Goal: Check status: Check status

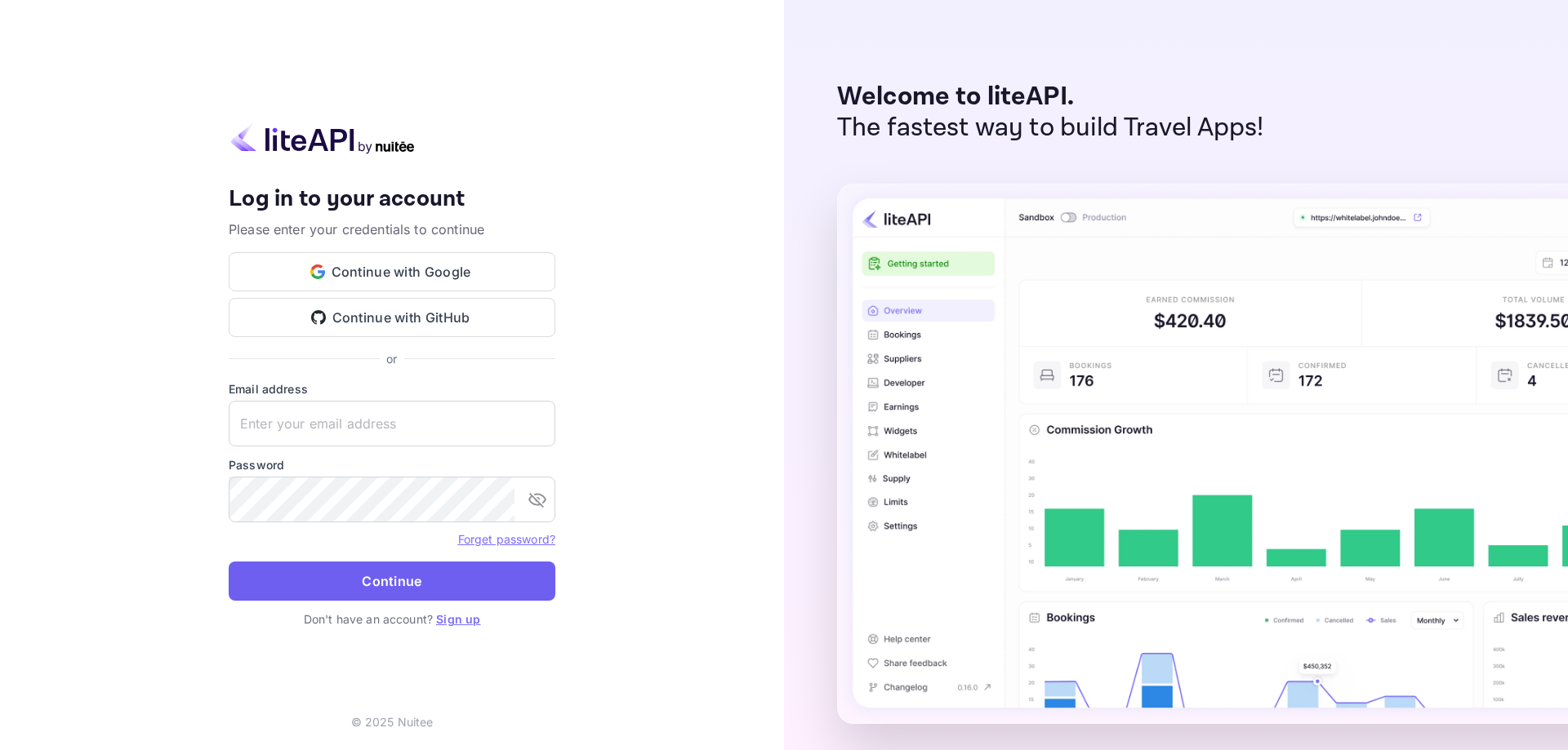
type input "[EMAIL_ADDRESS][DOMAIN_NAME]"
click at [331, 574] on button "Continue" at bounding box center [392, 581] width 326 height 39
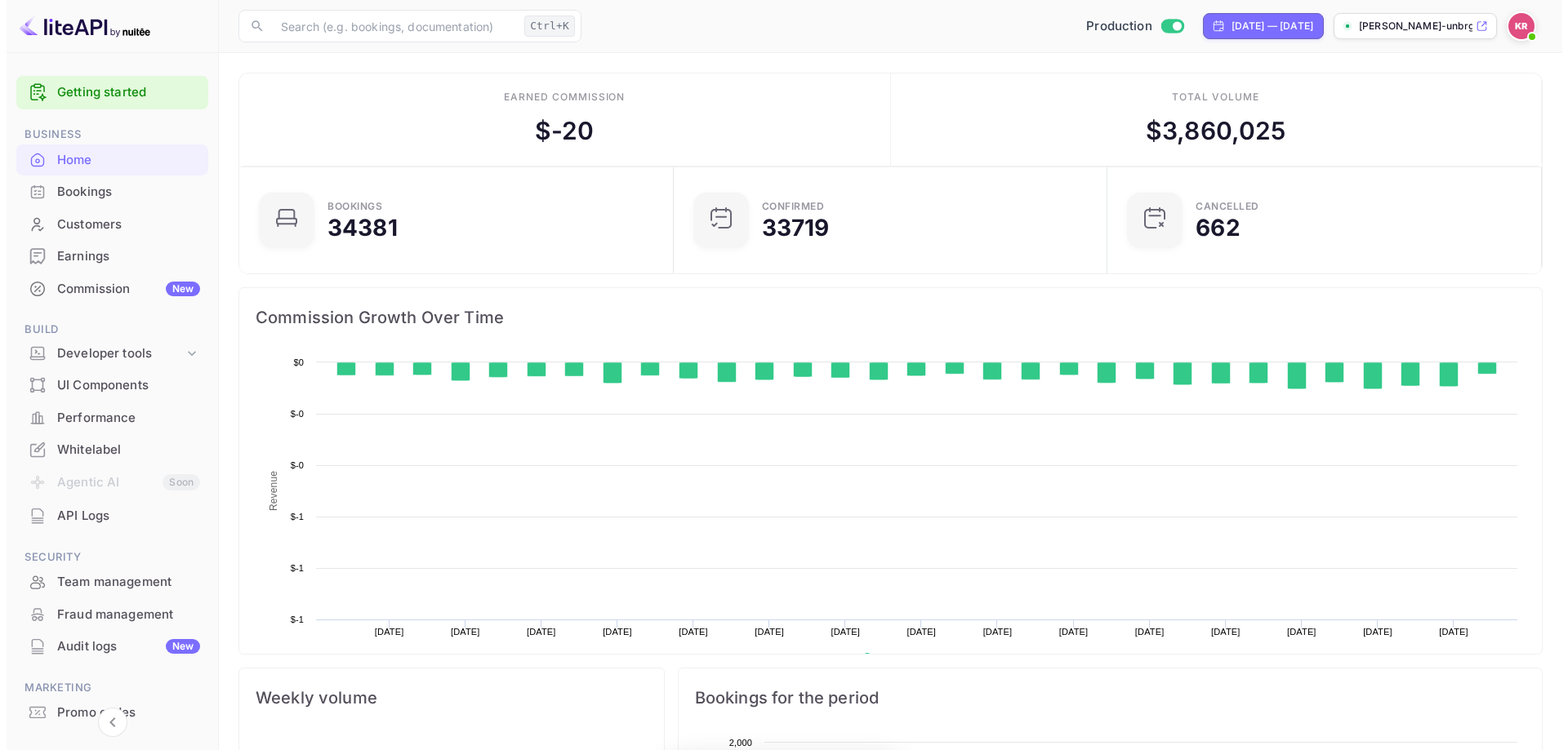
scroll to position [253, 412]
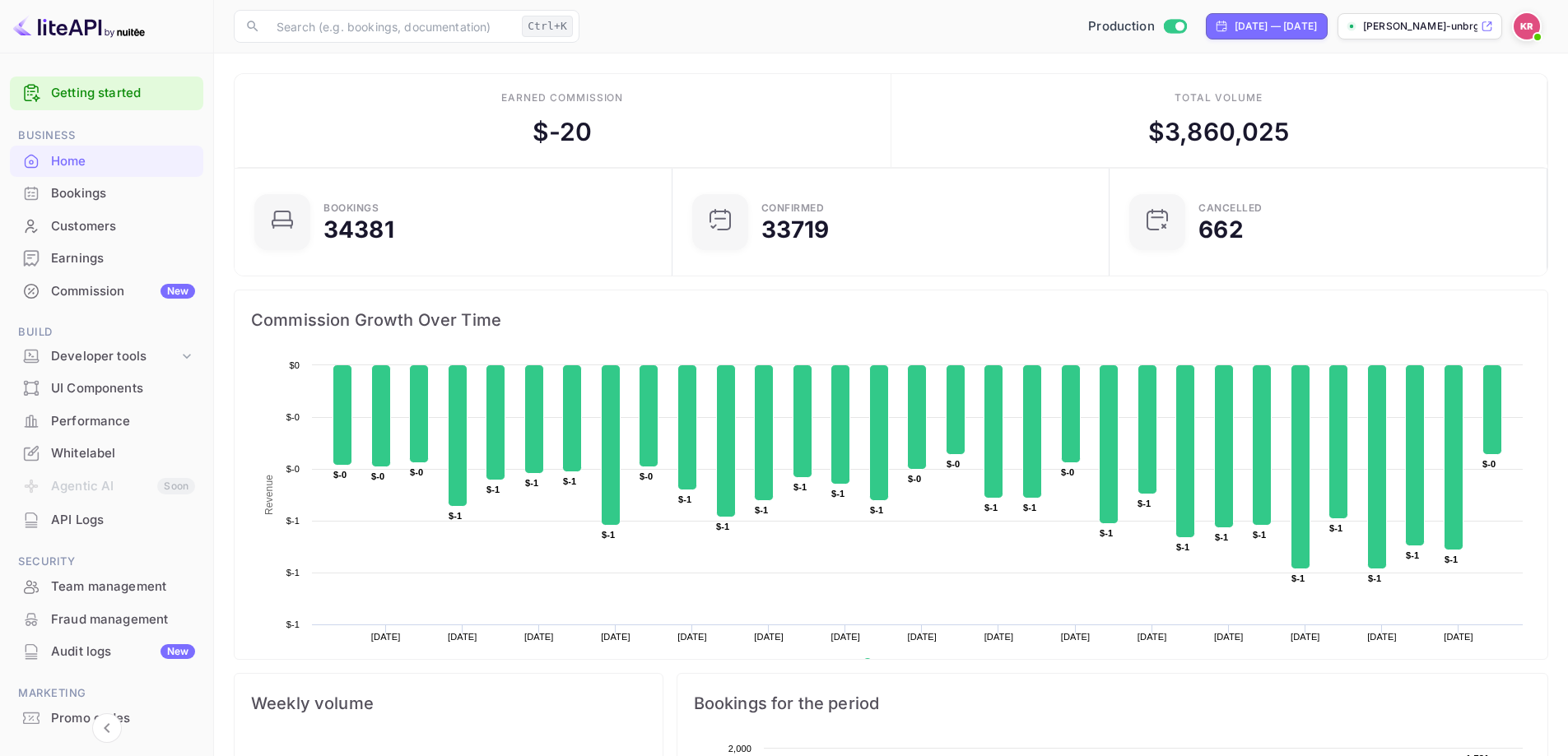
click at [64, 202] on div "Bookings" at bounding box center [123, 194] width 144 height 19
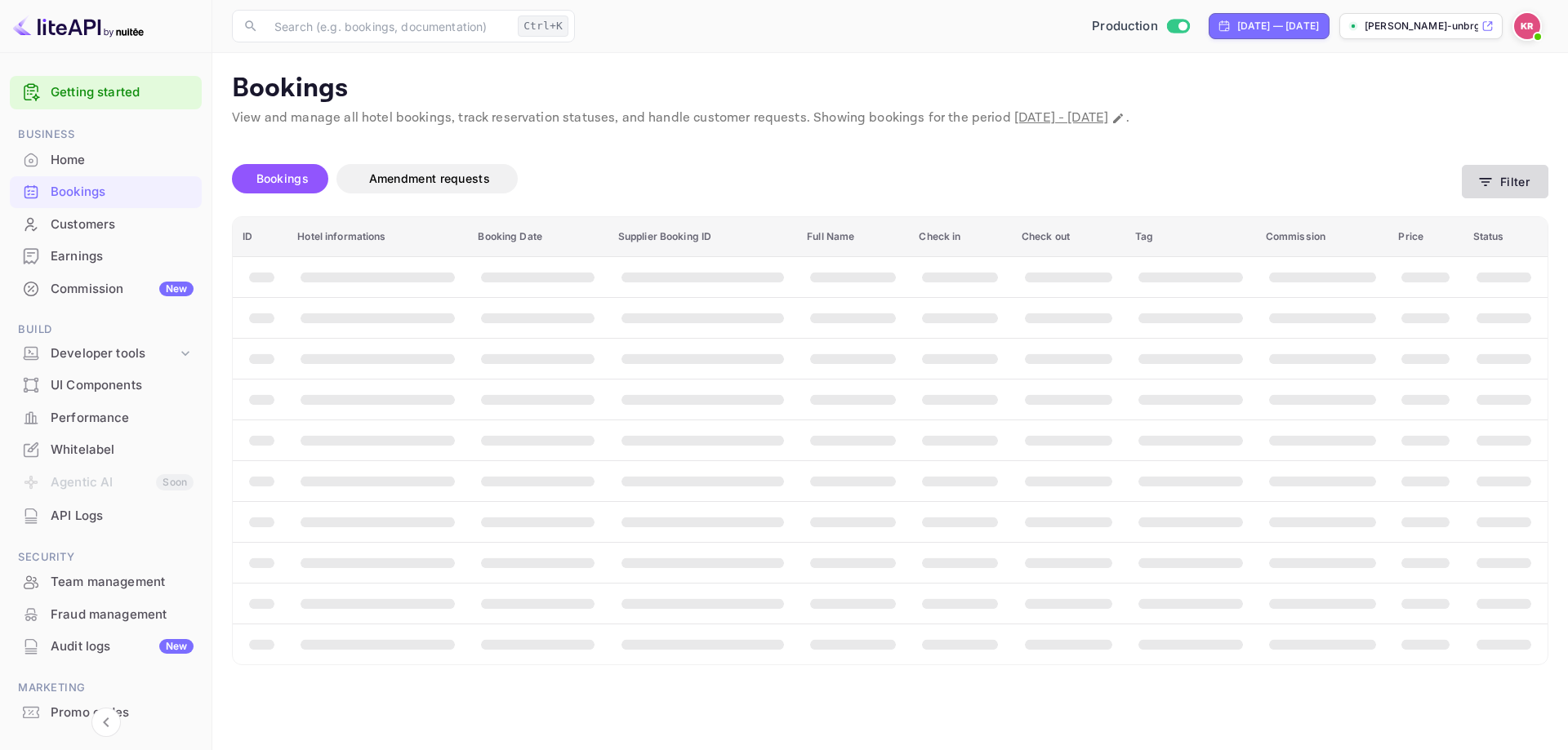
click at [1517, 184] on button "Filter" at bounding box center [1505, 182] width 86 height 34
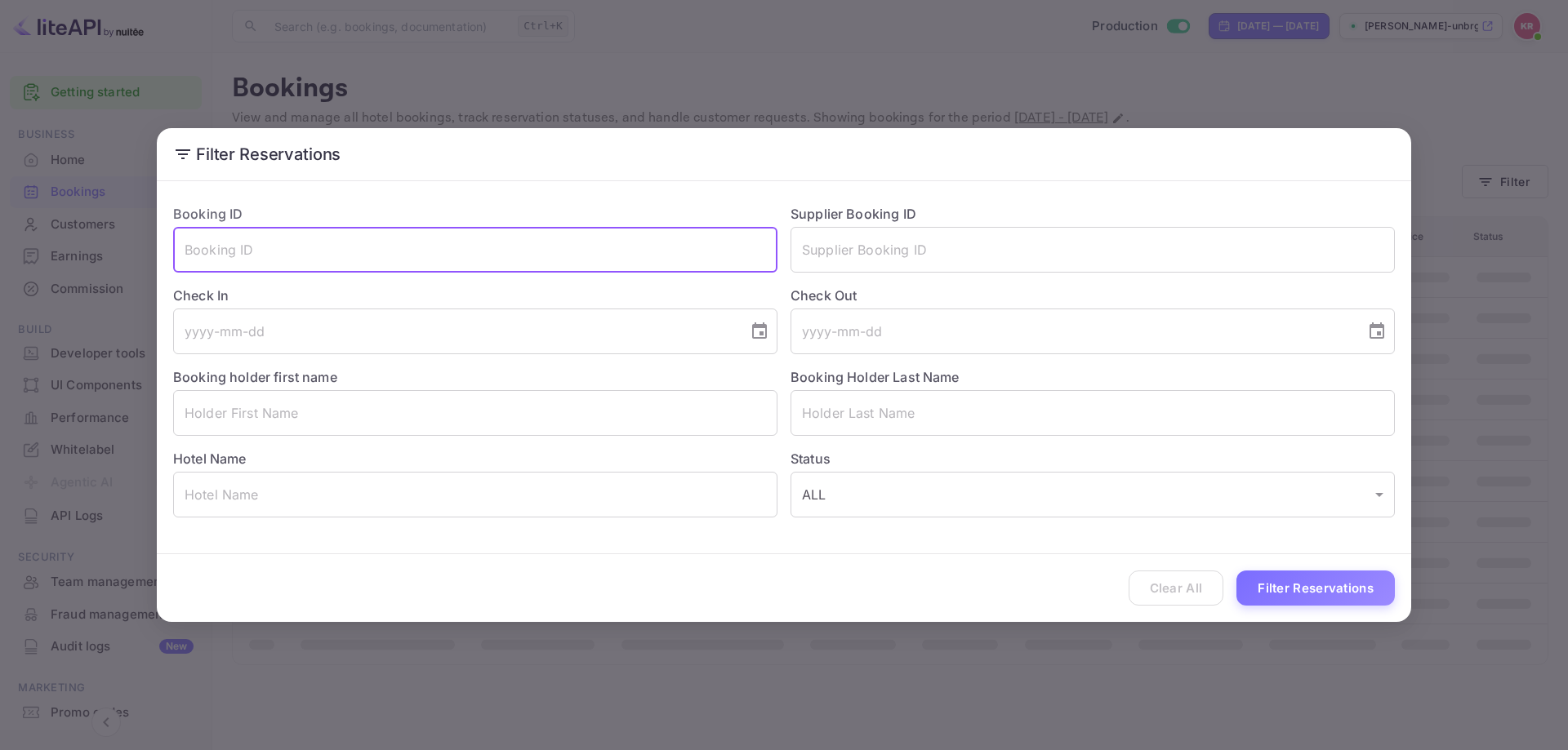
paste input "940052"
click at [307, 249] on input "940052" at bounding box center [475, 249] width 604 height 46
paste input "QVa3uwn2K"
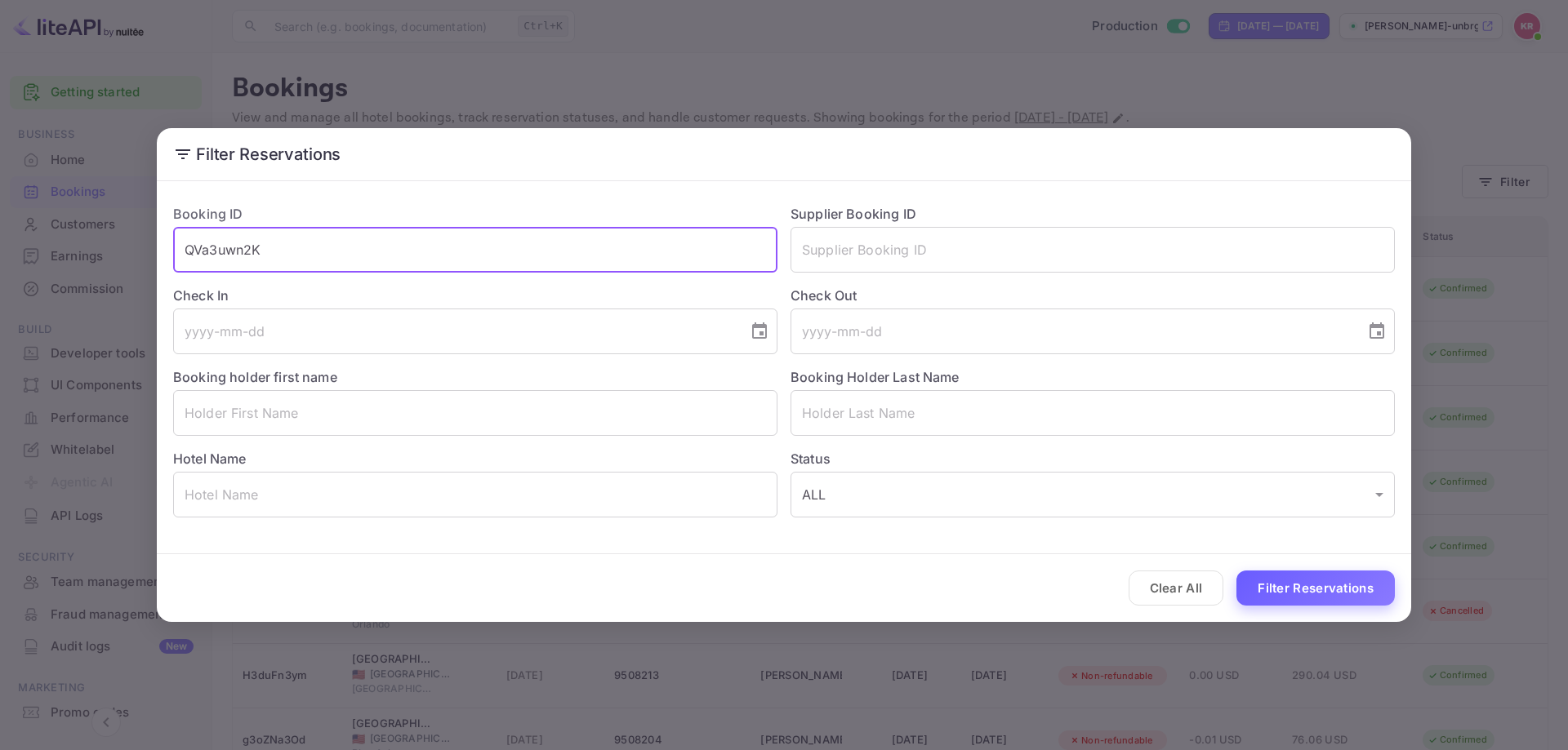
type input "QVa3uwn2K"
click at [1314, 591] on button "Filter Reservations" at bounding box center [1315, 588] width 158 height 35
